Goal: Task Accomplishment & Management: Complete application form

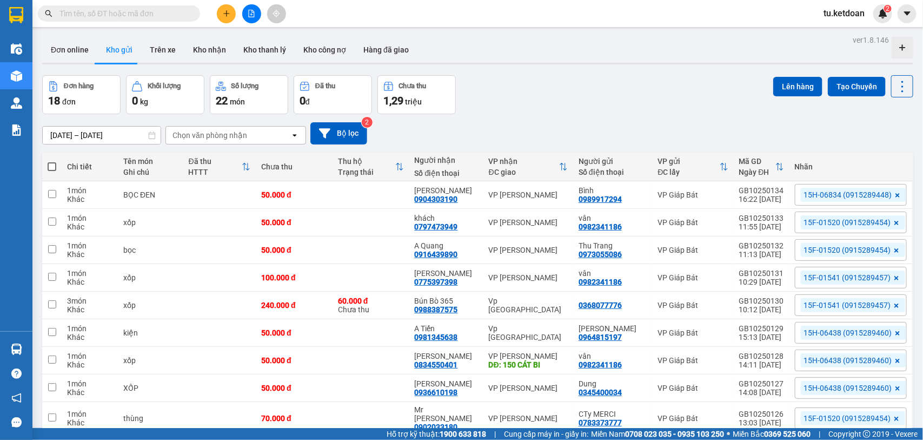
click at [118, 140] on div "ver 1.8.146 Đơn online Kho gửi Trên xe Kho nhận Kho thanh lý Kho công nợ Hàng đ…" at bounding box center [478, 269] width 880 height 474
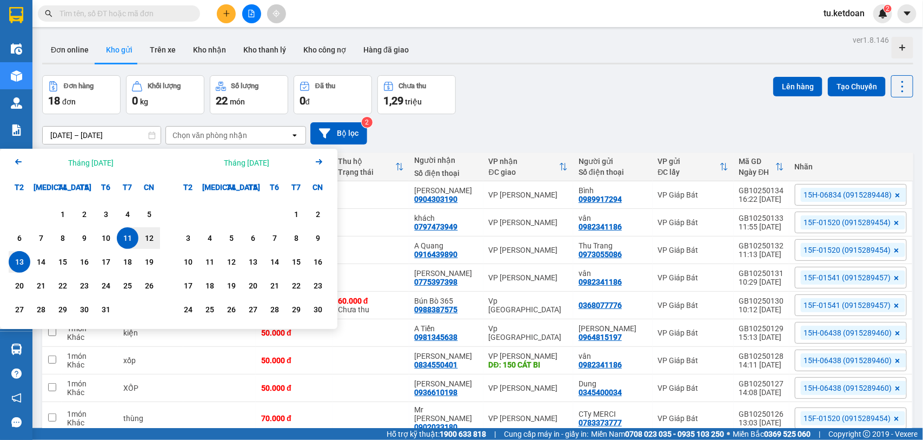
click at [18, 261] on div "13" at bounding box center [19, 261] width 15 height 13
type input "[DATE] – [DATE]"
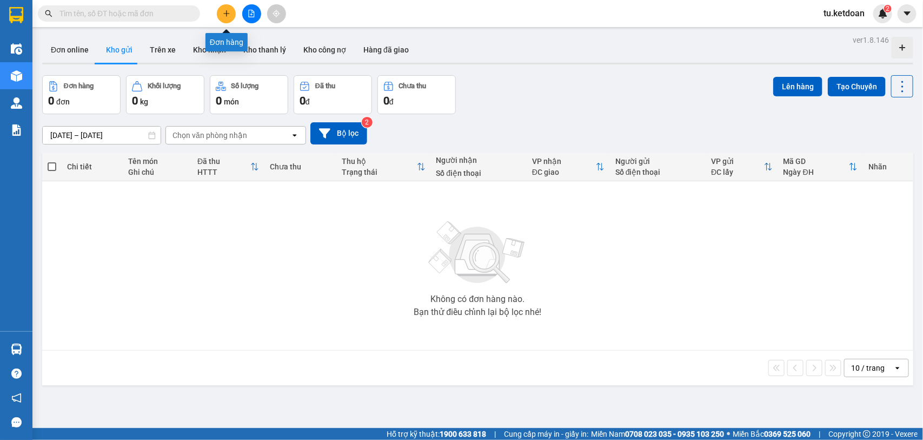
click at [223, 9] on button at bounding box center [226, 13] width 19 height 19
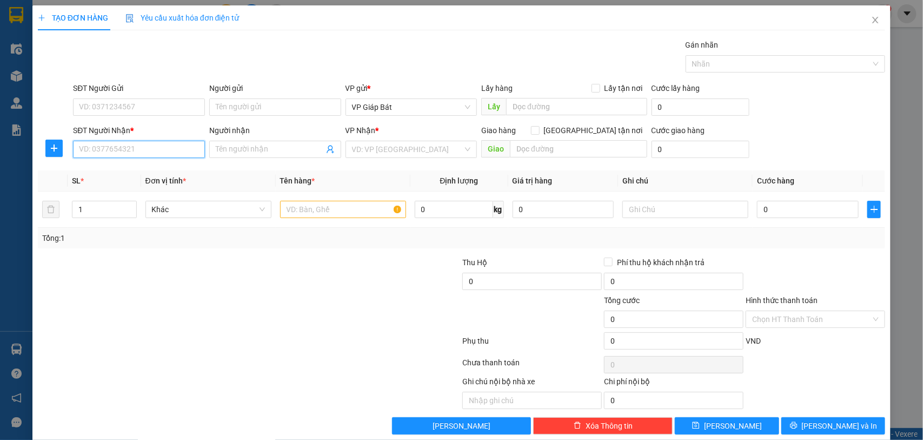
click at [158, 153] on input "SĐT Người Nhận *" at bounding box center [139, 149] width 132 height 17
type input "0914588222"
click at [149, 170] on div "0914588222 - TRANG" at bounding box center [137, 172] width 117 height 12
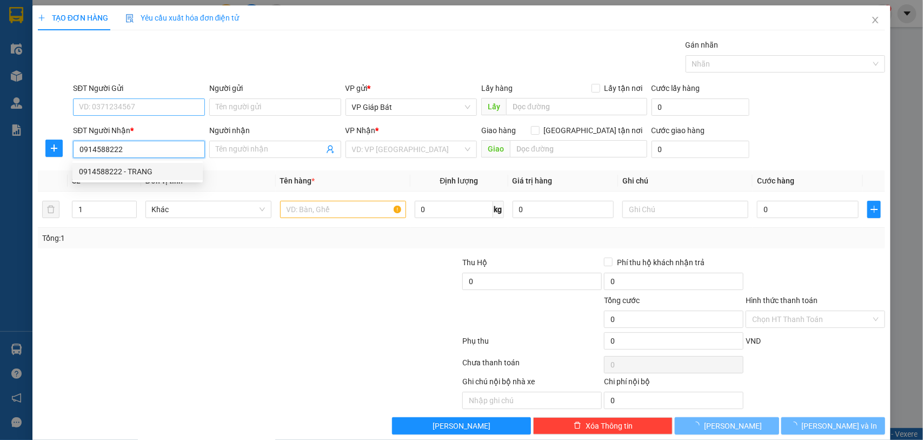
type input "TRANG"
type input "CẦU RÀO 1"
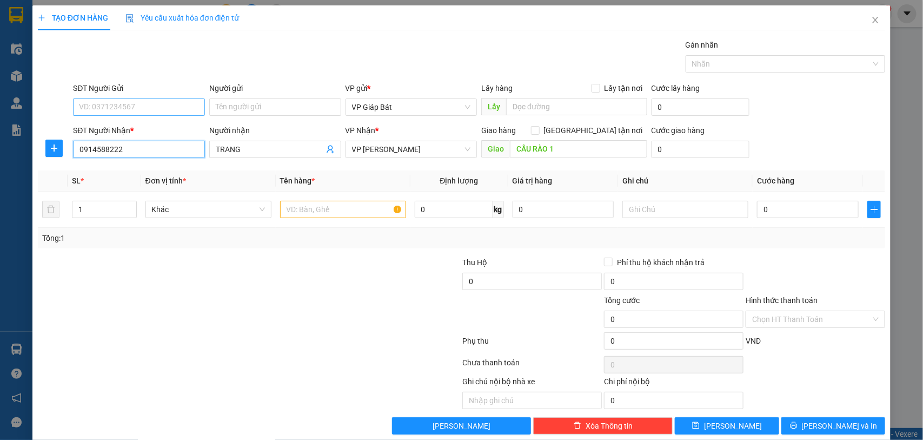
type input "0914588222"
click at [160, 103] on input "SĐT Người Gửi" at bounding box center [139, 106] width 132 height 17
click at [149, 146] on div "0965872588 - GẠO RUỘNG RƯƠI" at bounding box center [137, 147] width 117 height 12
type input "0965872588"
type input "GẠO RUỘNG RƯƠI"
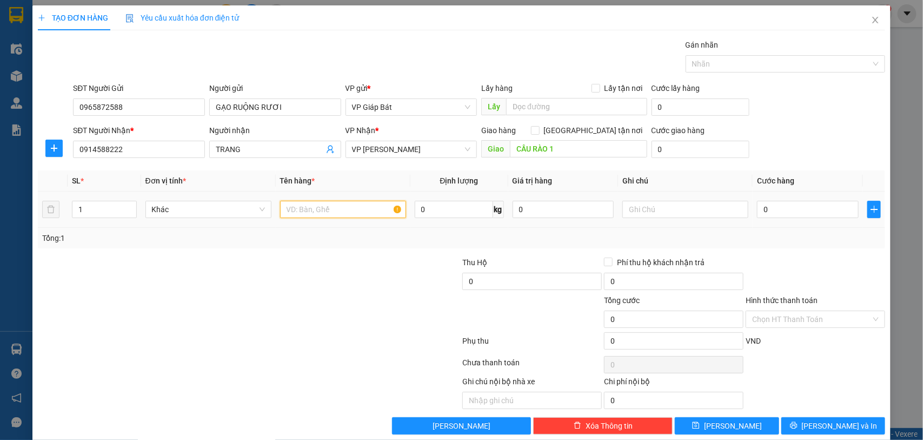
drag, startPoint x: 314, startPoint y: 209, endPoint x: 327, endPoint y: 209, distance: 13.0
click at [315, 209] on input "text" at bounding box center [343, 209] width 126 height 17
type input "xốp"
click at [772, 209] on input "0" at bounding box center [808, 209] width 102 height 17
type input "7"
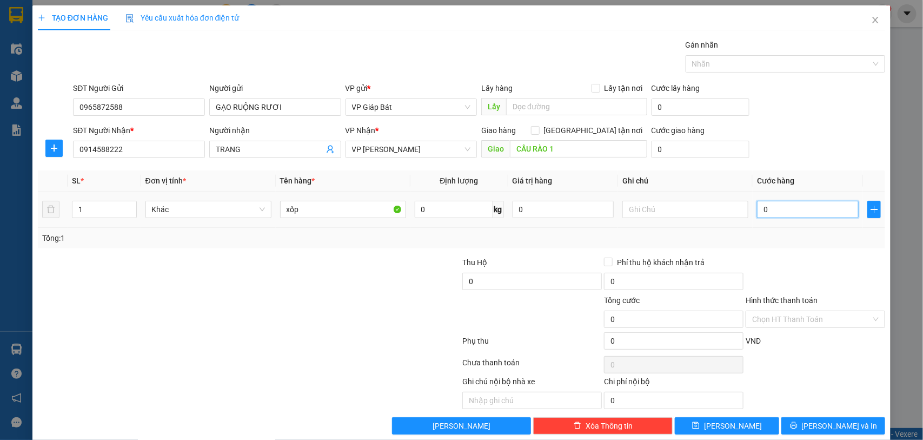
type input "7"
type input "70"
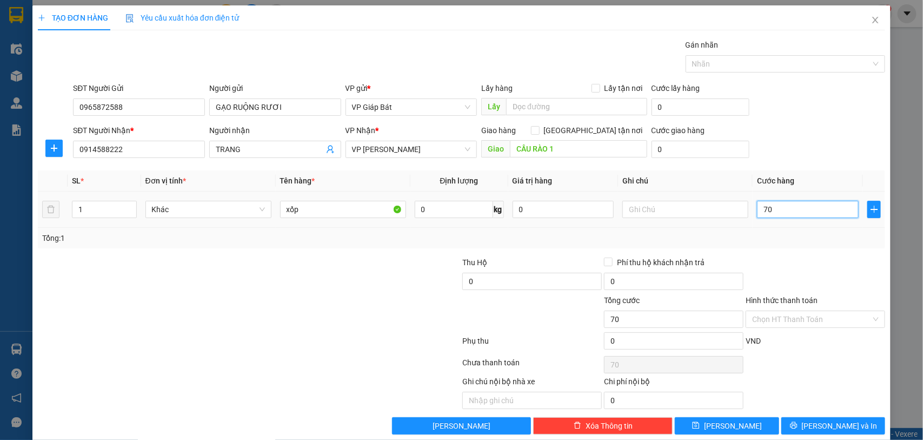
type input "700"
type input "7.000"
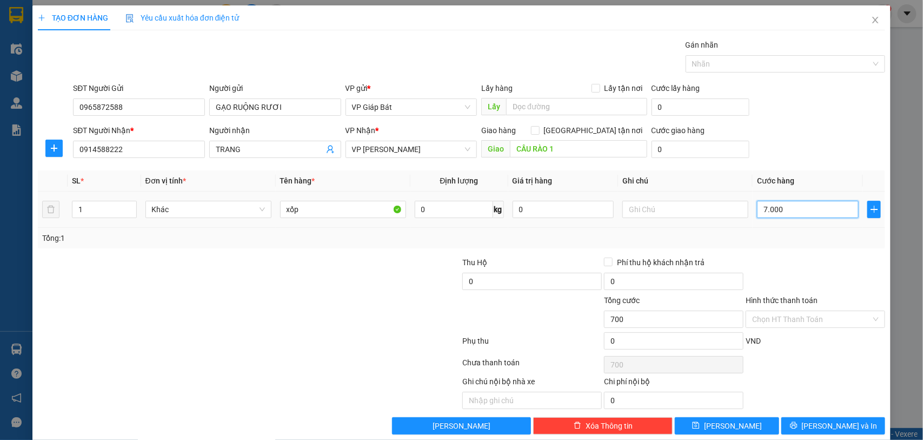
type input "7.000"
type input "70.000"
click at [751, 55] on div "Nhãn" at bounding box center [786, 63] width 200 height 17
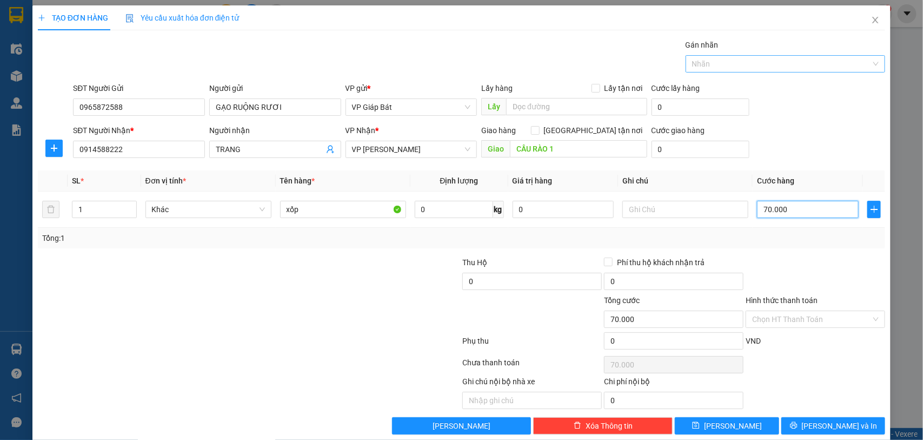
type input "70.000"
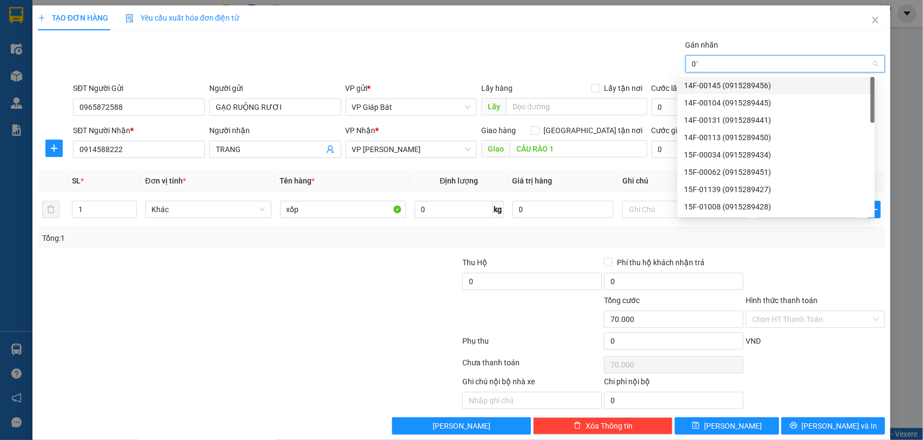
type input "015"
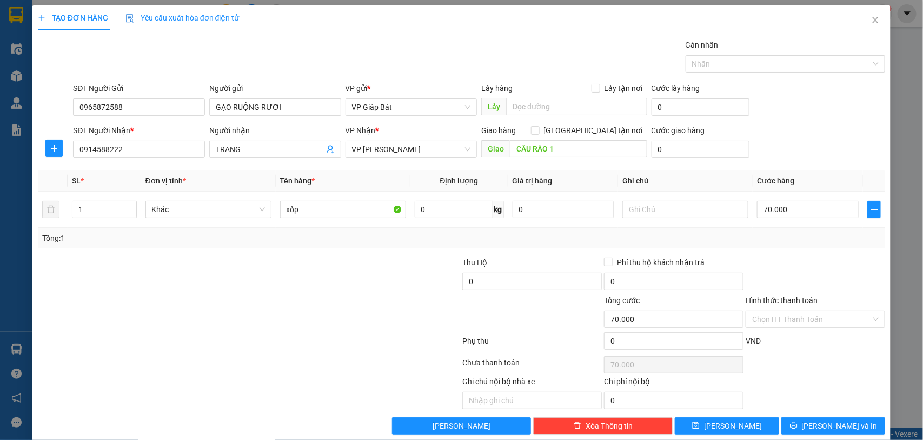
drag, startPoint x: 753, startPoint y: 58, endPoint x: 622, endPoint y: 34, distance: 132.5
click at [622, 34] on div "TẠO ĐƠN HÀNG Yêu cầu xuất hóa đơn điện tử Transit Pickup Surcharge Ids Transit …" at bounding box center [462, 219] width 848 height 429
click at [730, 57] on div at bounding box center [781, 63] width 184 height 13
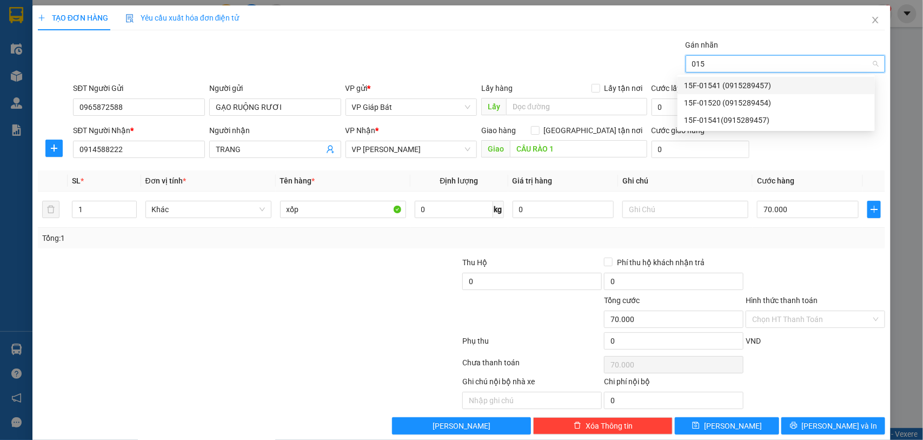
type input "0152"
click at [720, 88] on div "15F-01520 (0915289454)" at bounding box center [776, 86] width 184 height 12
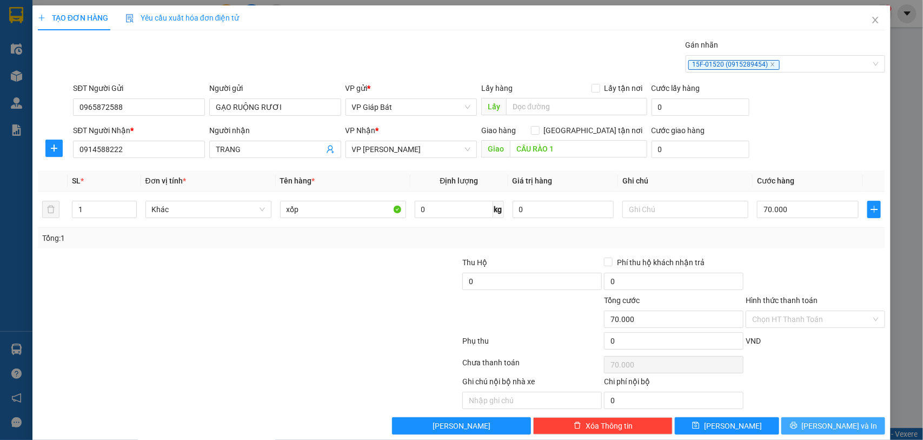
click at [798, 426] on icon "printer" at bounding box center [794, 425] width 8 height 8
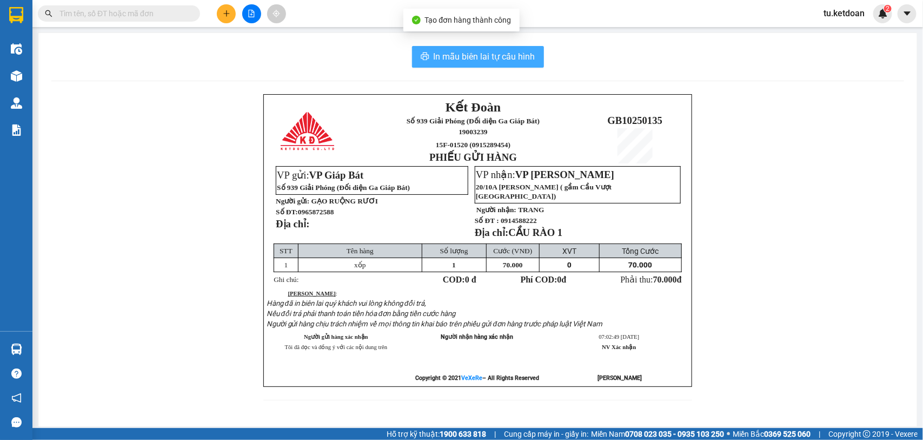
click at [490, 57] on span "In mẫu biên lai tự cấu hình" at bounding box center [485, 57] width 102 height 14
